Goal: Transaction & Acquisition: Purchase product/service

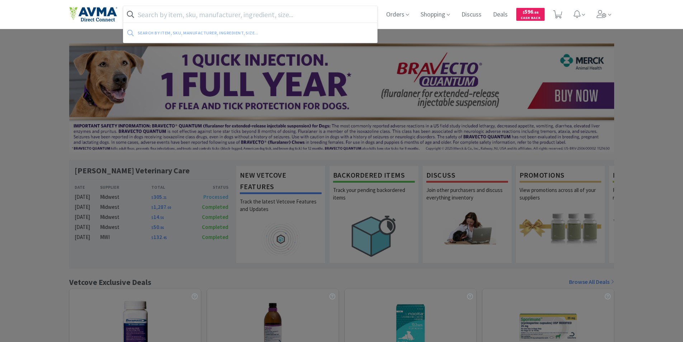
click at [153, 13] on input "text" at bounding box center [250, 14] width 254 height 16
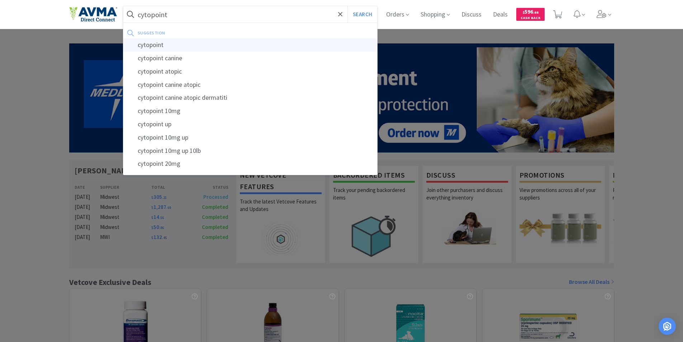
type input "cytopoint"
click at [152, 46] on div "cytopoint" at bounding box center [250, 44] width 254 height 13
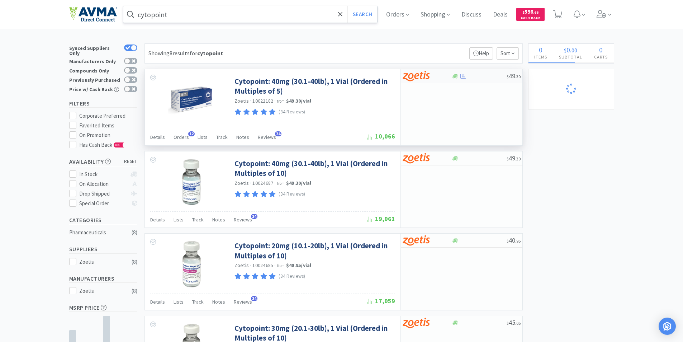
click at [419, 76] on img at bounding box center [415, 76] width 27 height 11
select select "5"
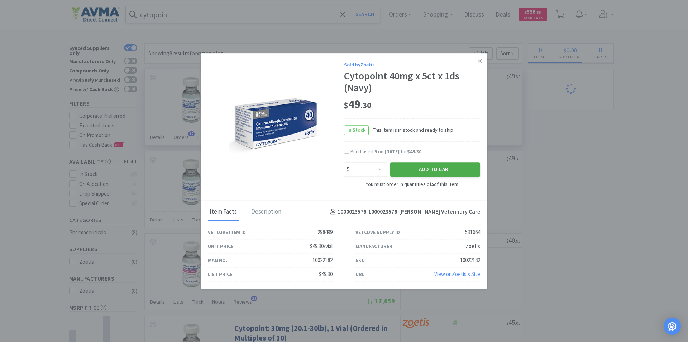
click at [423, 167] on button "Add to Cart" at bounding box center [435, 169] width 90 height 14
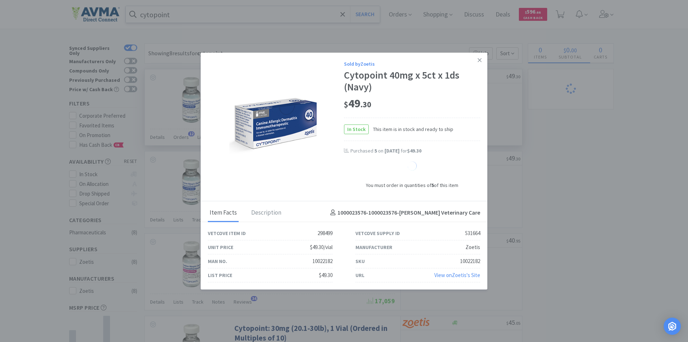
select select "5"
select select "1"
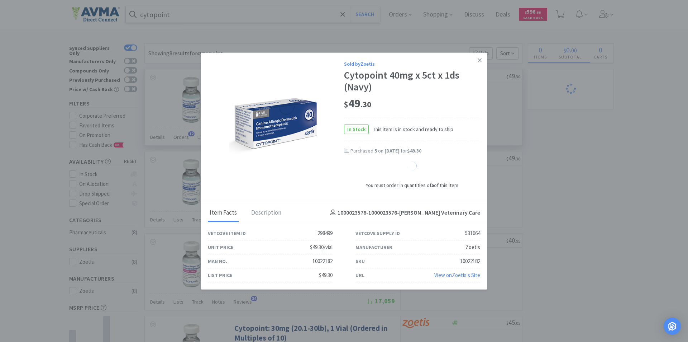
select select "1"
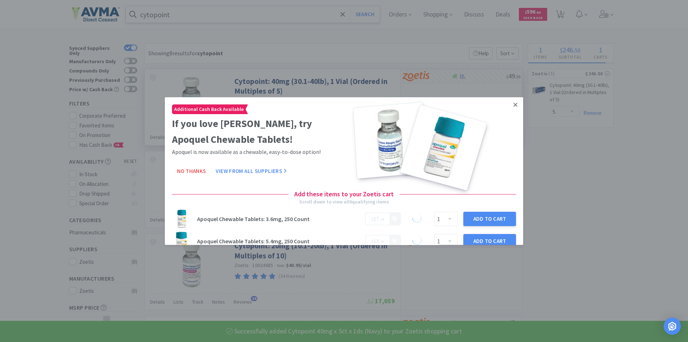
click at [514, 102] on icon at bounding box center [516, 104] width 4 height 6
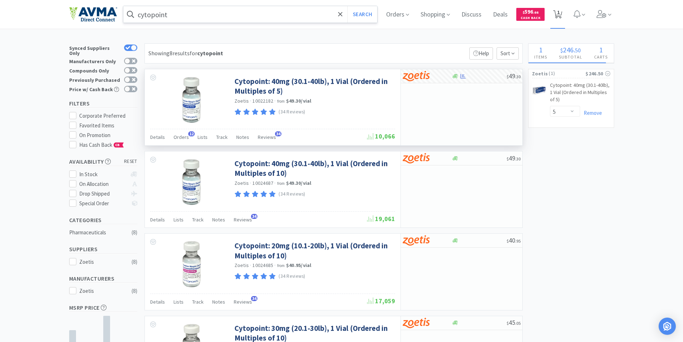
click at [559, 14] on icon at bounding box center [557, 14] width 9 height 8
select select "5"
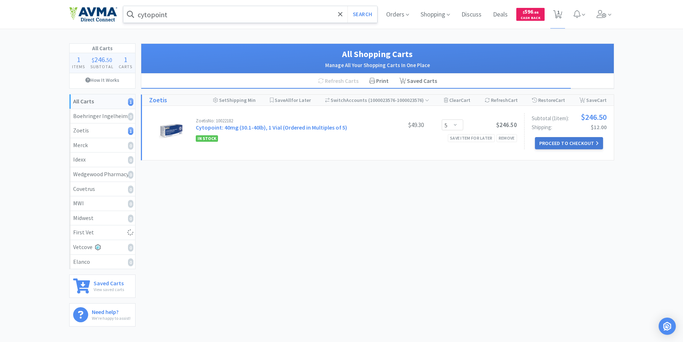
click at [563, 139] on button "Proceed to Checkout" at bounding box center [569, 143] width 68 height 12
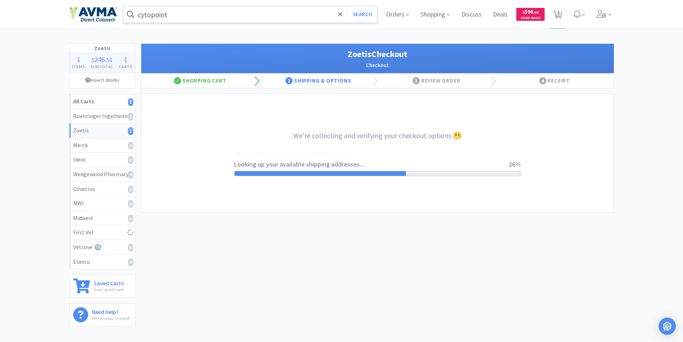
select select "invoice"
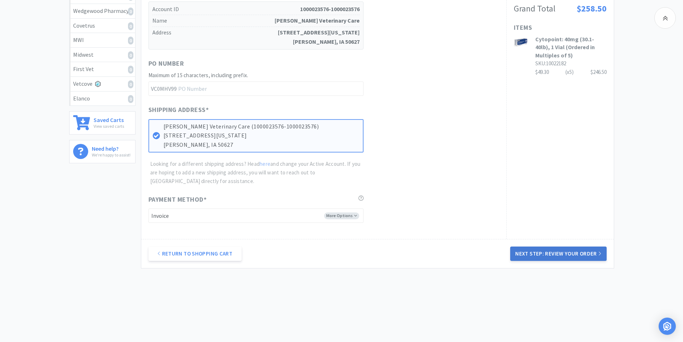
click at [553, 252] on button "Next Step: Review Your Order" at bounding box center [558, 253] width 96 height 14
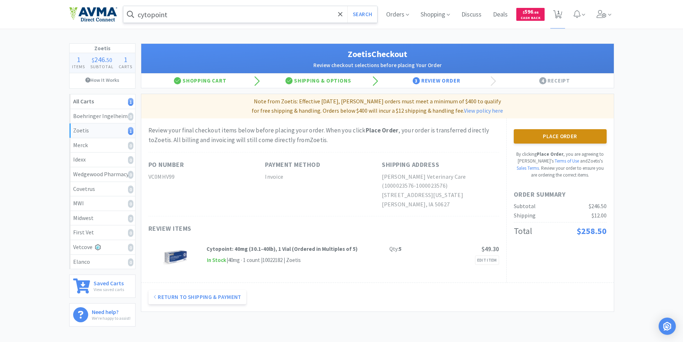
click at [546, 138] on button "Place Order" at bounding box center [560, 136] width 93 height 14
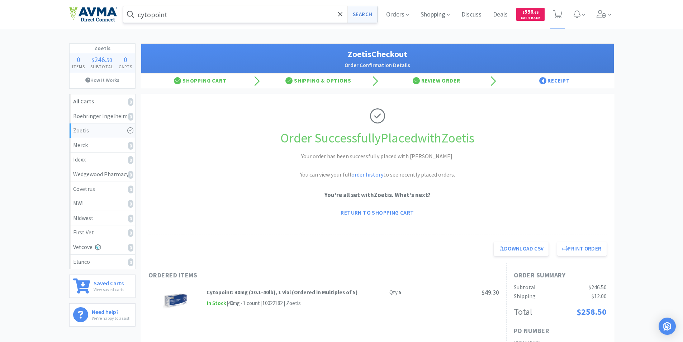
click at [359, 12] on button "Search" at bounding box center [362, 14] width 30 height 16
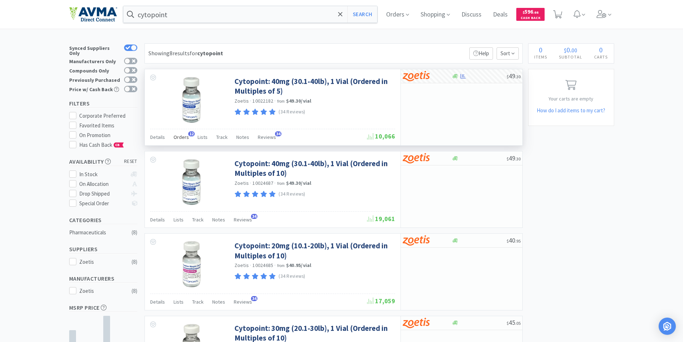
click at [181, 136] on span "Orders" at bounding box center [180, 137] width 15 height 6
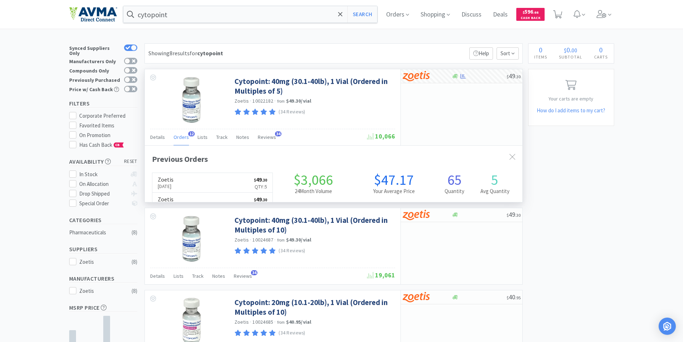
scroll to position [192, 377]
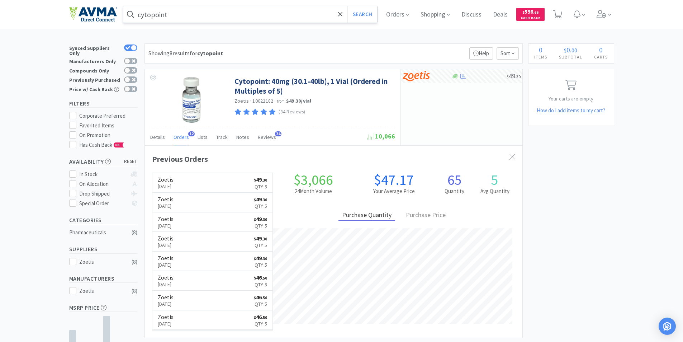
click at [180, 16] on input "cytopoint" at bounding box center [250, 14] width 254 height 16
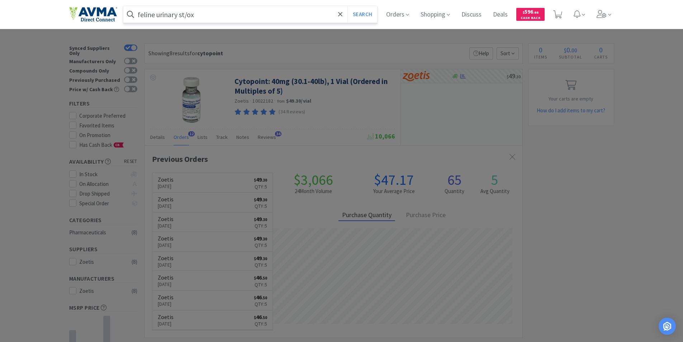
type input "feline urinary st/ox"
click at [347, 6] on button "Search" at bounding box center [362, 14] width 30 height 16
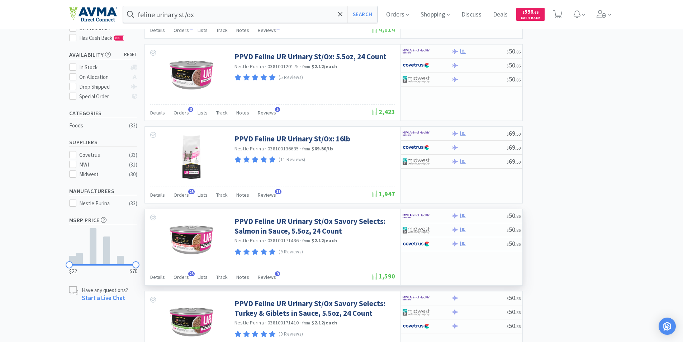
scroll to position [108, 0]
click at [178, 275] on span "Orders" at bounding box center [180, 276] width 15 height 6
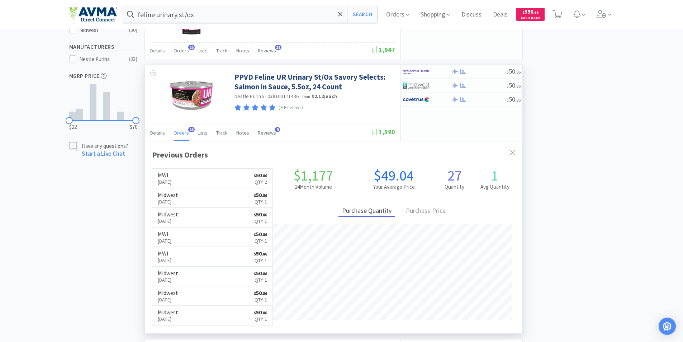
scroll to position [0, 0]
